Goal: Transaction & Acquisition: Purchase product/service

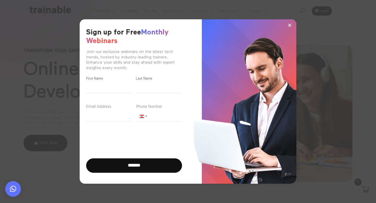
click at [291, 25] on span "×" at bounding box center [289, 25] width 4 height 8
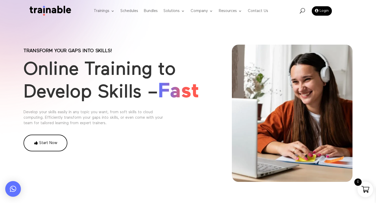
click at [46, 142] on link "Start Now" at bounding box center [45, 143] width 44 height 17
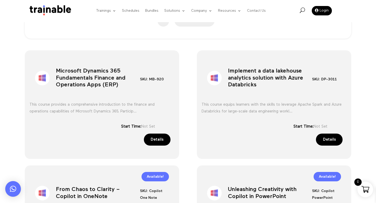
scroll to position [169, 0]
click at [157, 140] on link "Details" at bounding box center [157, 139] width 27 height 12
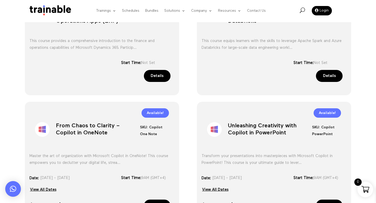
scroll to position [271, 0]
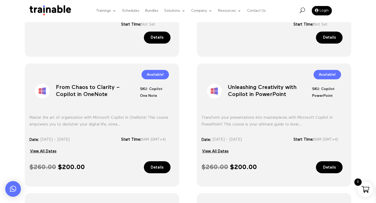
click at [163, 164] on link "Details" at bounding box center [157, 167] width 27 height 12
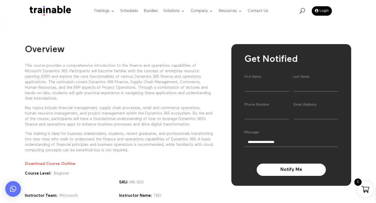
scroll to position [36, 0]
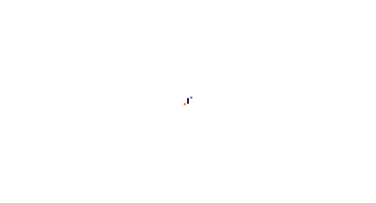
select select "**********"
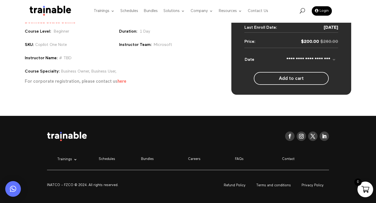
scroll to position [118, 0]
